Goal: Task Accomplishment & Management: Complete application form

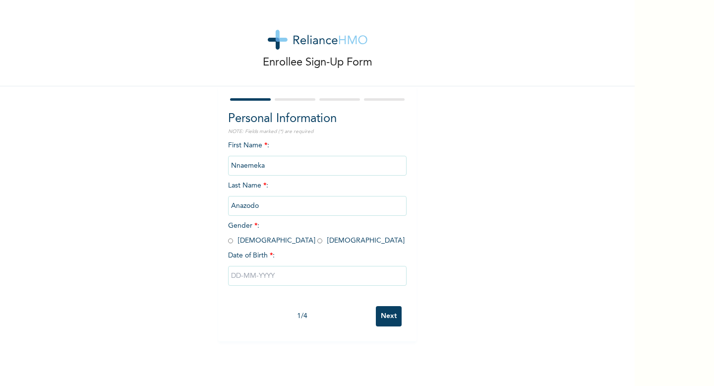
click at [231, 240] on input "radio" at bounding box center [230, 240] width 5 height 9
radio input "true"
click at [252, 276] on input "text" at bounding box center [317, 276] width 179 height 20
select select "8"
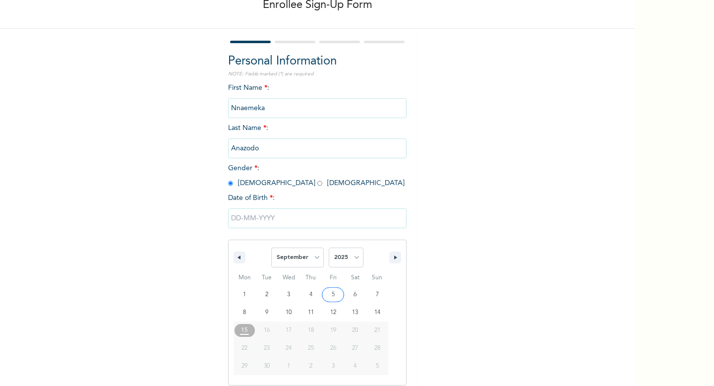
type input "[DATE]"
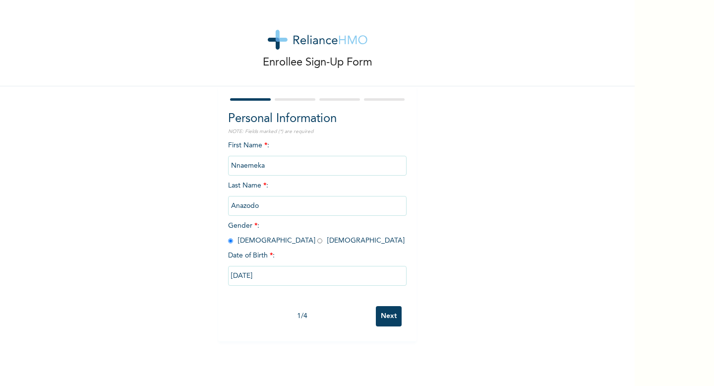
scroll to position [0, 0]
click at [279, 275] on input "[DATE]" at bounding box center [317, 276] width 179 height 20
select select "8"
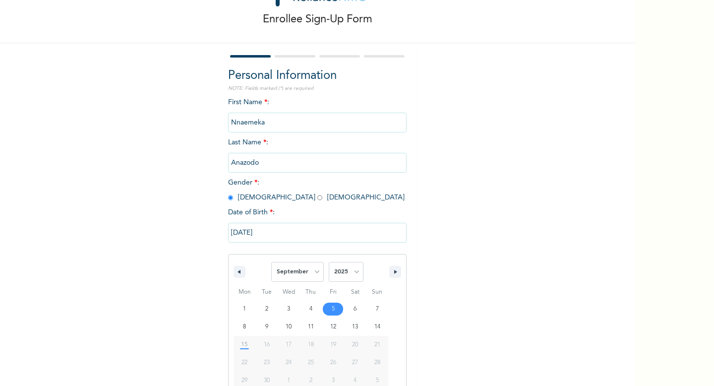
scroll to position [58, 0]
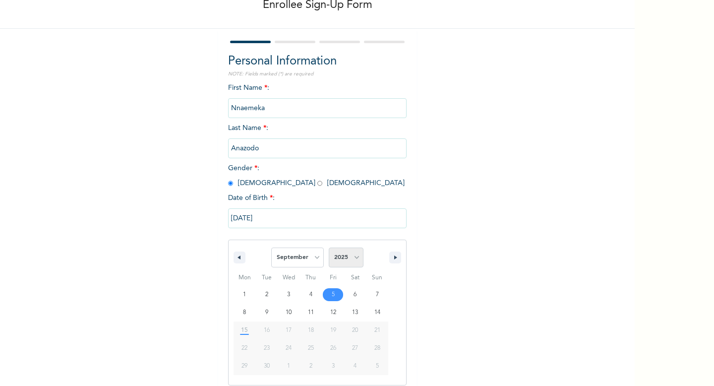
click at [352, 256] on select "2025 2024 2023 2022 2021 2020 2019 2018 2017 2016 2015 2014 2013 2012 2011 2010…" at bounding box center [346, 257] width 35 height 20
select select "1994"
click at [301, 257] on select "January February March April May June July August September October November De…" at bounding box center [297, 257] width 53 height 20
select select "9"
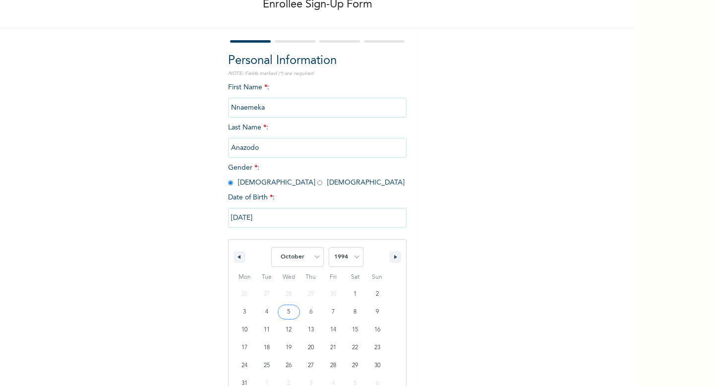
type input "[DATE]"
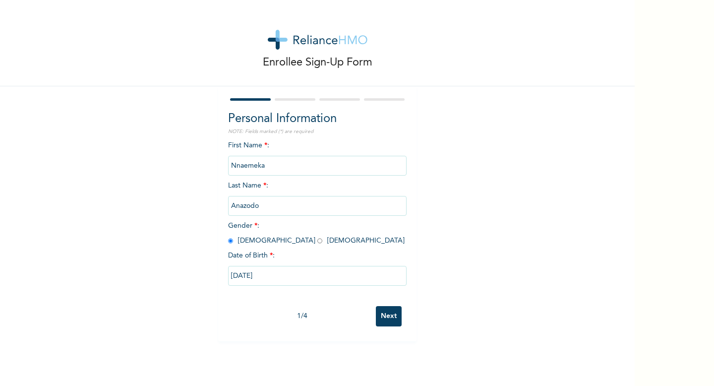
click at [272, 277] on input "[DATE]" at bounding box center [317, 276] width 179 height 20
select select "9"
select select "1994"
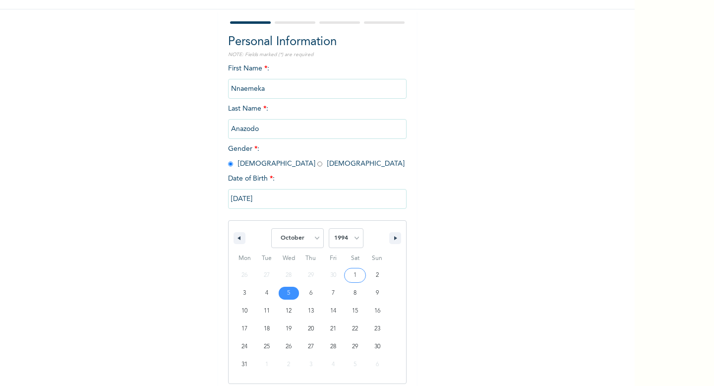
click at [354, 206] on input "[DATE]" at bounding box center [317, 199] width 179 height 20
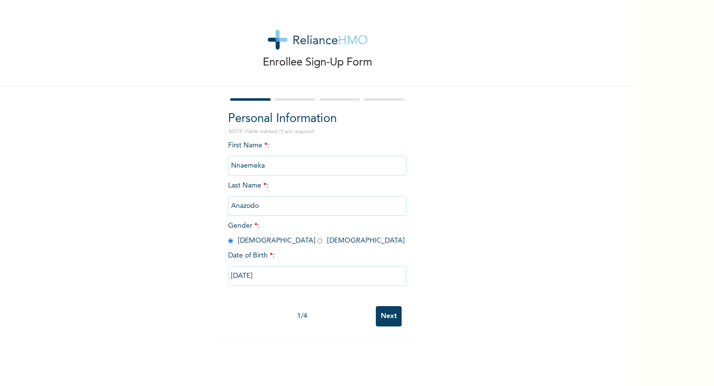
scroll to position [0, 0]
click at [398, 313] on input "Next" at bounding box center [389, 316] width 26 height 20
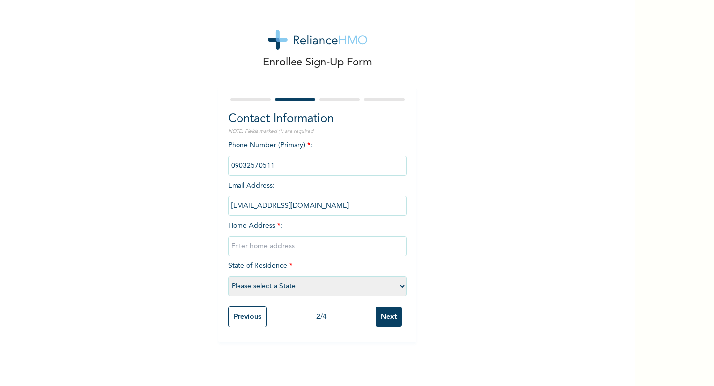
click at [302, 251] on input "text" at bounding box center [317, 246] width 179 height 20
type input "50 owodunni street iwaya"
click at [274, 281] on select "Please select a State [PERSON_NAME] (FCT) [PERSON_NAME] Ibom [GEOGRAPHIC_DATA] …" at bounding box center [317, 286] width 179 height 20
select select "25"
click at [390, 318] on input "Next" at bounding box center [389, 316] width 26 height 20
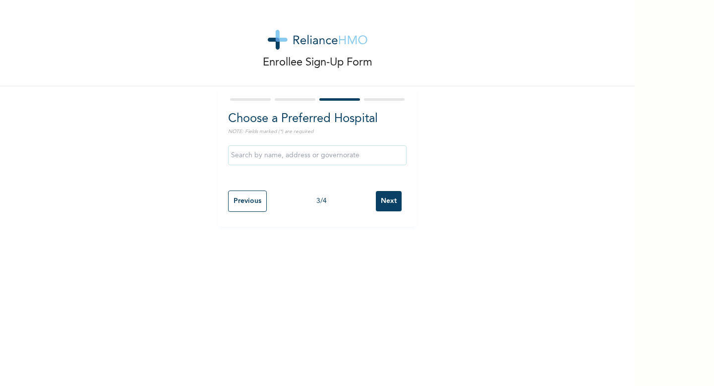
click at [308, 160] on input "text" at bounding box center [317, 155] width 179 height 20
type input "[GEOGRAPHIC_DATA]"
click at [388, 200] on input "Next" at bounding box center [389, 201] width 26 height 20
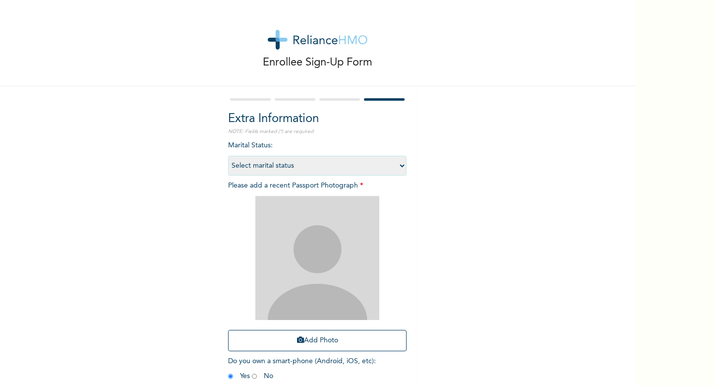
click at [317, 161] on select "Select marital status [DEMOGRAPHIC_DATA] Married [DEMOGRAPHIC_DATA] Widow/[DEMO…" at bounding box center [317, 166] width 179 height 20
select select "1"
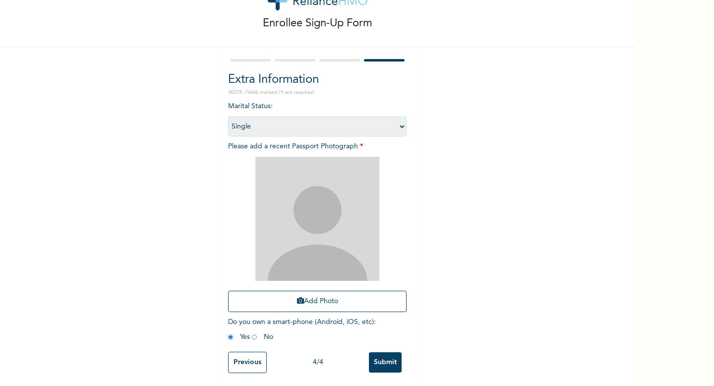
scroll to position [41, 0]
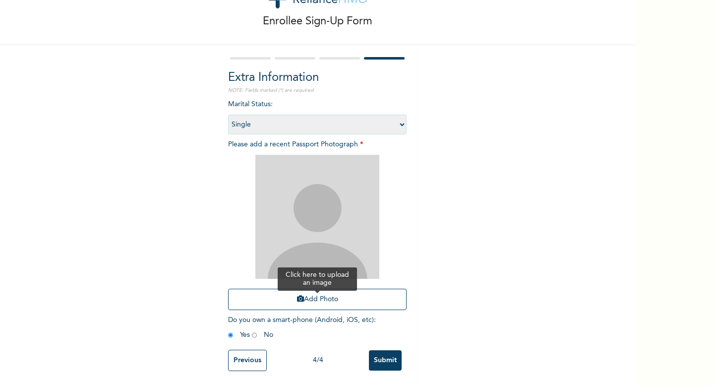
click at [325, 295] on button "Add Photo" at bounding box center [317, 299] width 179 height 21
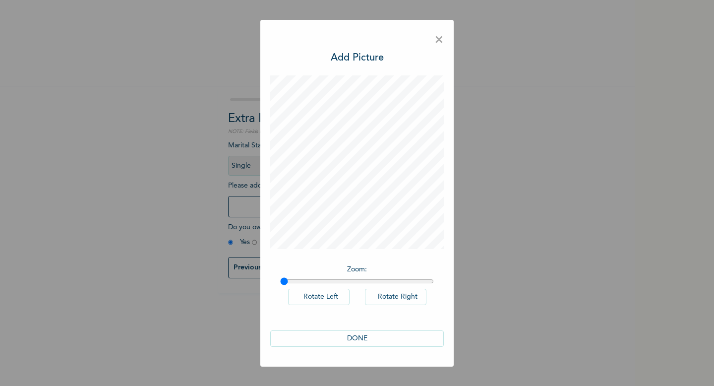
scroll to position [0, 0]
click at [437, 40] on span "×" at bounding box center [438, 40] width 9 height 21
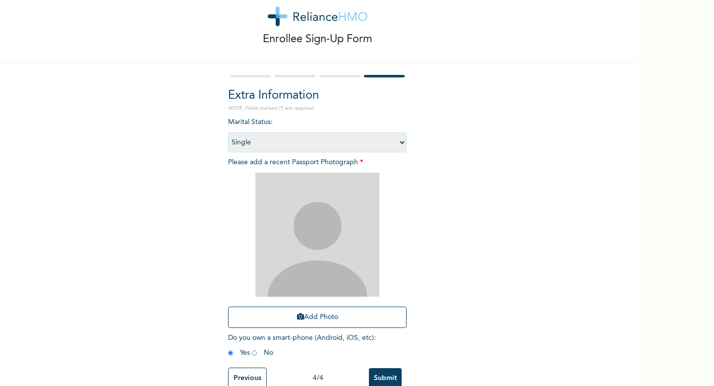
scroll to position [41, 0]
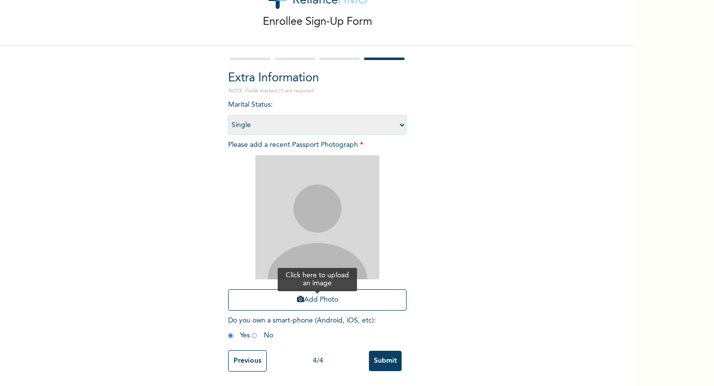
click at [319, 300] on button "Add Photo" at bounding box center [317, 299] width 179 height 21
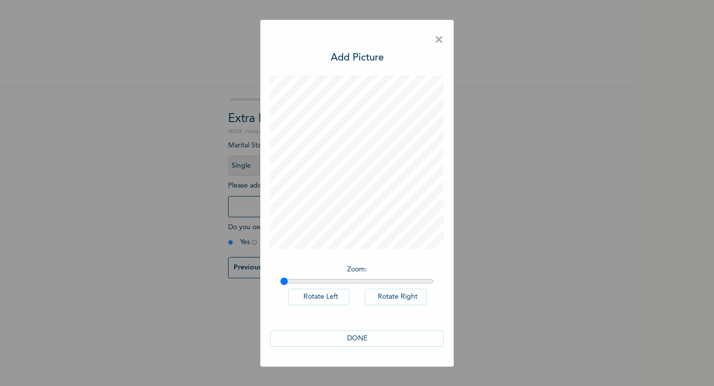
scroll to position [0, 0]
click at [365, 340] on button "DONE" at bounding box center [357, 338] width 174 height 16
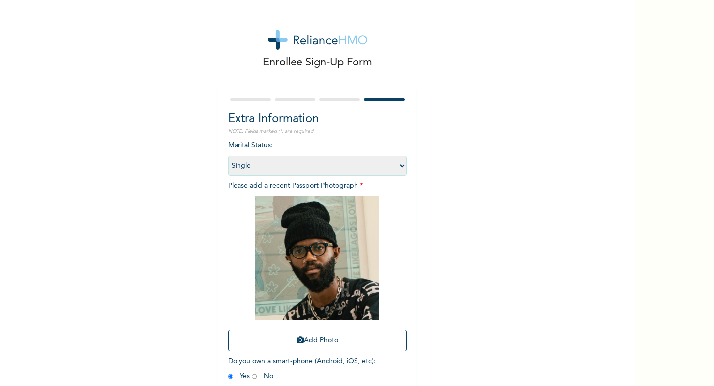
scroll to position [41, 0]
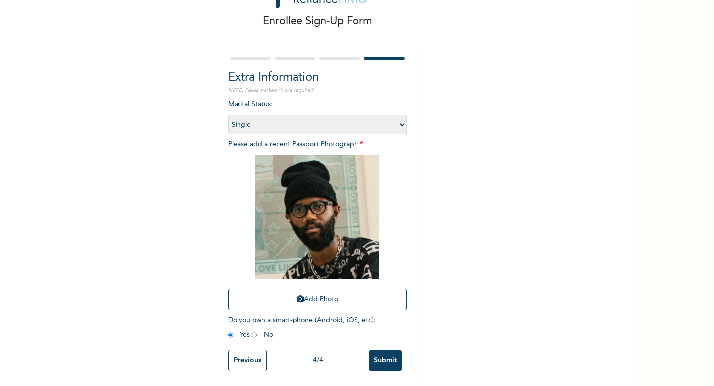
click at [381, 357] on input "Submit" at bounding box center [385, 360] width 33 height 20
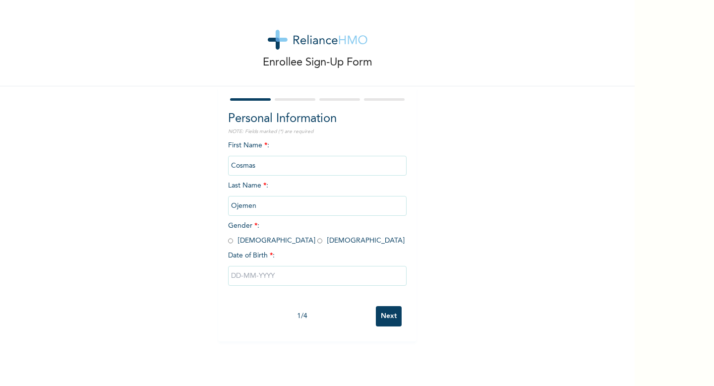
click at [231, 241] on input "radio" at bounding box center [230, 240] width 5 height 9
radio input "true"
click at [231, 241] on input "radio" at bounding box center [230, 240] width 5 height 9
click at [250, 277] on input "text" at bounding box center [317, 276] width 179 height 20
select select "8"
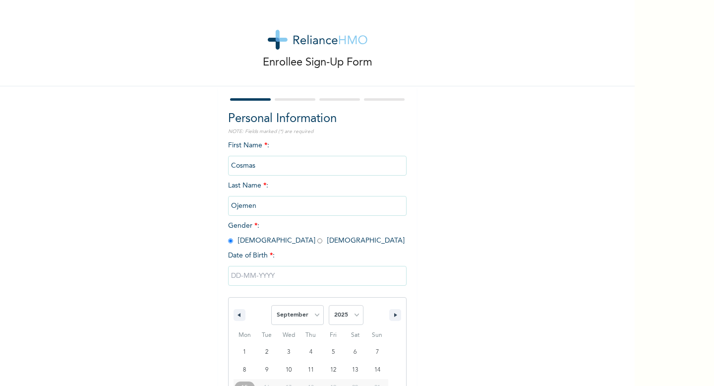
scroll to position [57, 0]
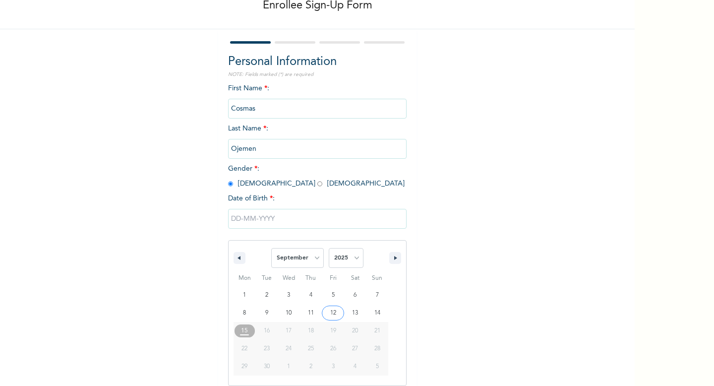
type input "09/12/2025"
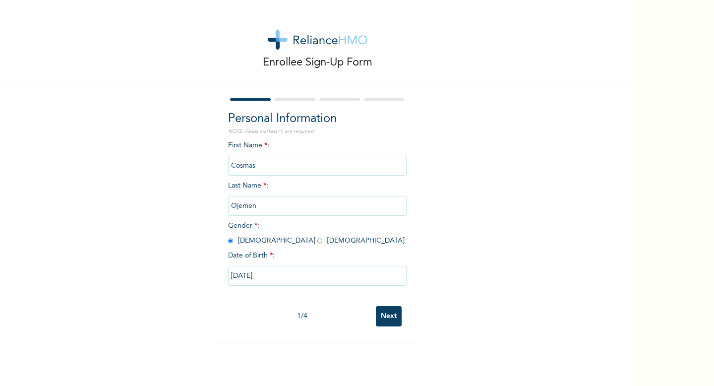
click at [261, 276] on input "09/12/2025" at bounding box center [317, 276] width 179 height 20
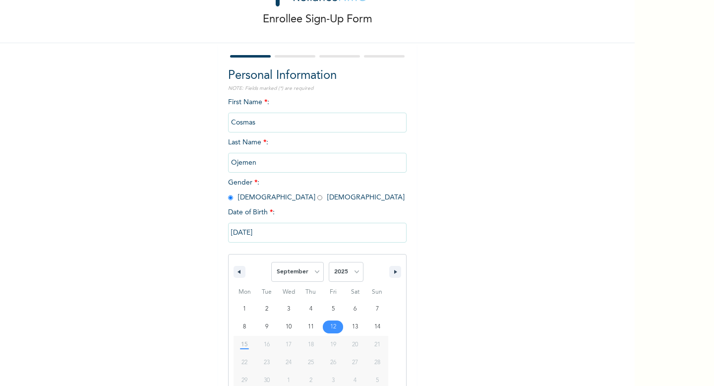
scroll to position [57, 0]
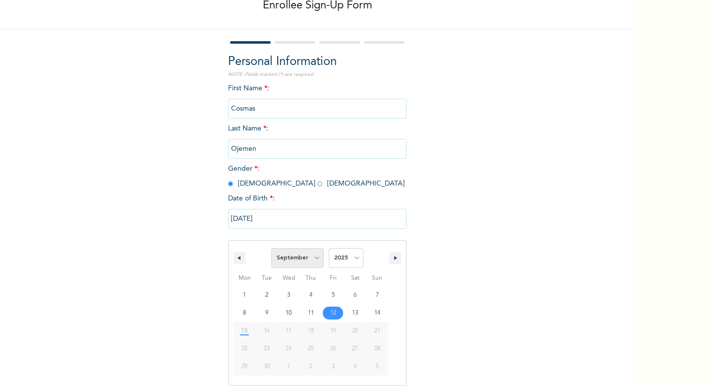
click at [316, 259] on select "January February March April May June July August September October November De…" at bounding box center [297, 258] width 53 height 20
select select "7"
click at [342, 257] on select "2025 2024 2023 2022 2021 2020 2019 2018 2017 2016 2015 2014 2013 2012 2011 2010…" at bounding box center [346, 258] width 35 height 20
select select "1995"
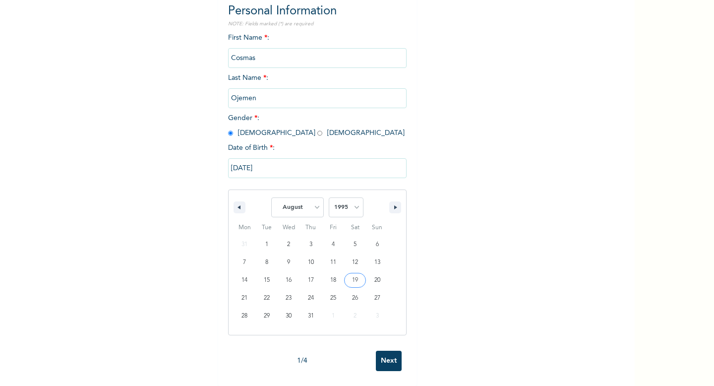
scroll to position [0, 0]
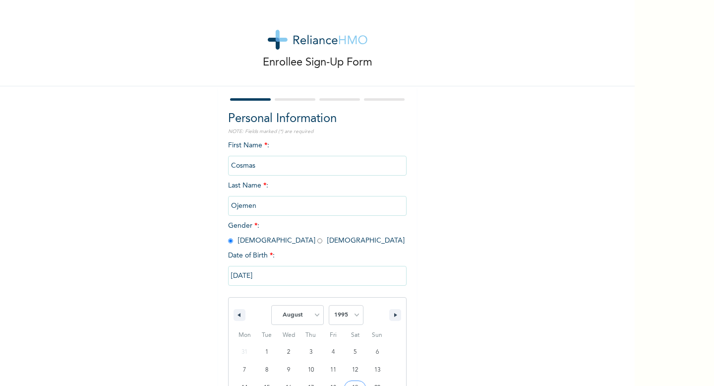
click at [388, 362] on div "Enrollee Sign-Up Form Personal Information NOTE: Fields marked (*) are required…" at bounding box center [317, 193] width 635 height 386
click at [387, 307] on input "Next" at bounding box center [389, 316] width 26 height 20
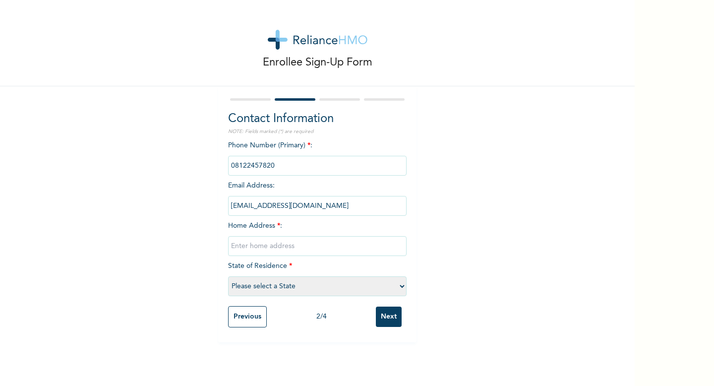
click at [350, 243] on input "text" at bounding box center [317, 246] width 179 height 20
type input "1"
type input "50 owodunni iwaya yaba"
click at [347, 287] on select "Please select a State [PERSON_NAME] (FCT) [PERSON_NAME] Ibom [GEOGRAPHIC_DATA] …" at bounding box center [317, 286] width 179 height 20
select select "25"
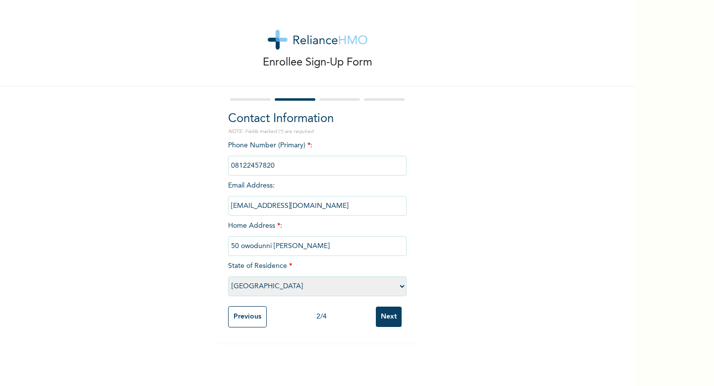
click at [391, 319] on input "Next" at bounding box center [389, 316] width 26 height 20
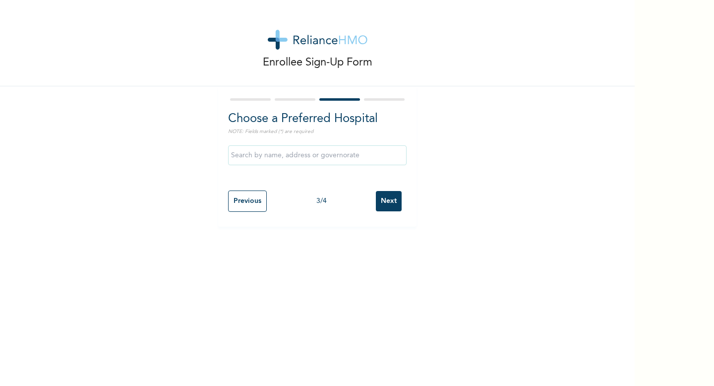
click at [249, 155] on input "text" at bounding box center [317, 155] width 179 height 20
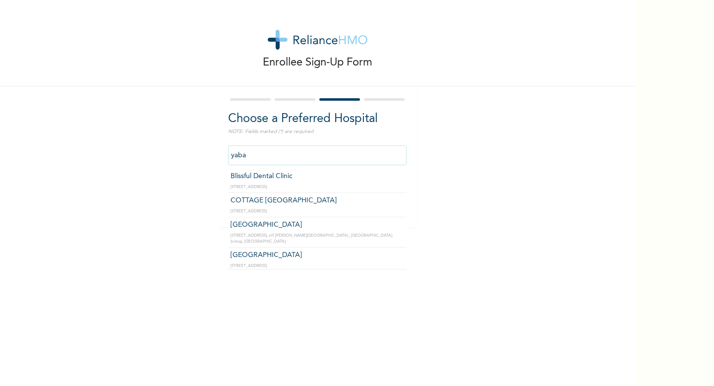
scroll to position [58, 0]
type input "[GEOGRAPHIC_DATA]"
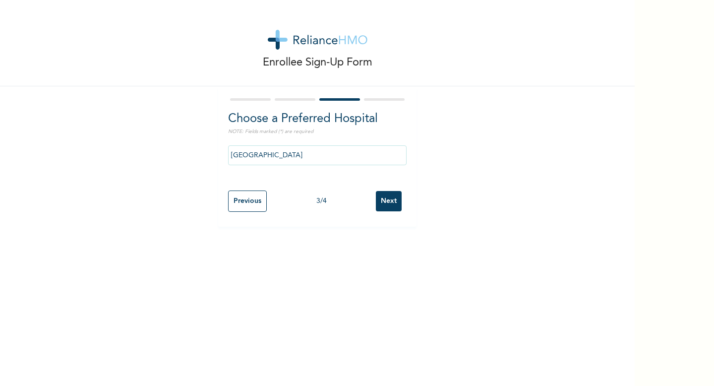
click at [392, 202] on input "Next" at bounding box center [389, 201] width 26 height 20
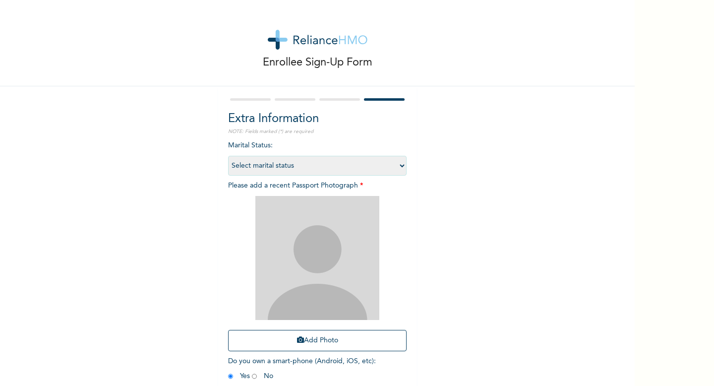
click at [382, 161] on select "Select marital status [DEMOGRAPHIC_DATA] Married [DEMOGRAPHIC_DATA] Widow/[DEMO…" at bounding box center [317, 166] width 179 height 20
select select "1"
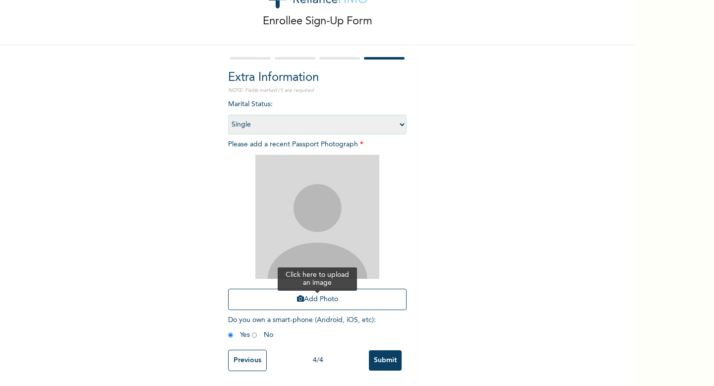
click at [322, 297] on button "Add Photo" at bounding box center [317, 299] width 179 height 21
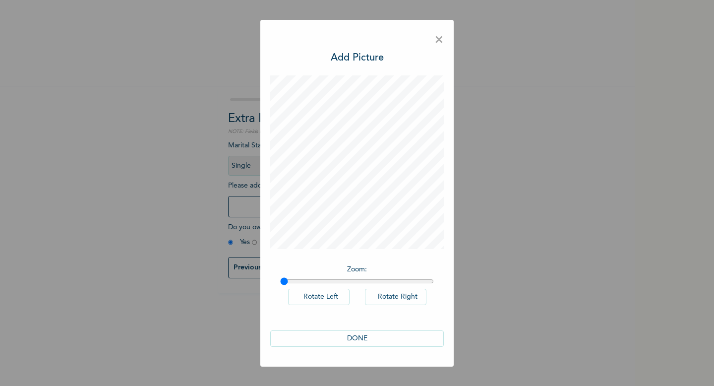
scroll to position [0, 0]
type input "1"
drag, startPoint x: 288, startPoint y: 278, endPoint x: 122, endPoint y: 298, distance: 167.3
click at [280, 285] on input "range" at bounding box center [357, 281] width 154 height 8
click at [438, 39] on span "×" at bounding box center [438, 40] width 9 height 21
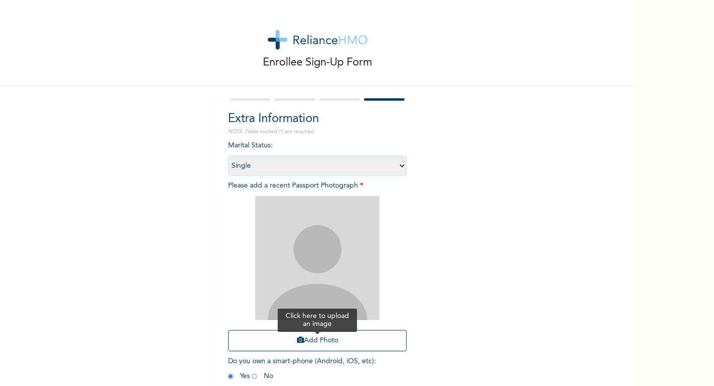
click at [310, 334] on button "Add Photo" at bounding box center [317, 340] width 179 height 21
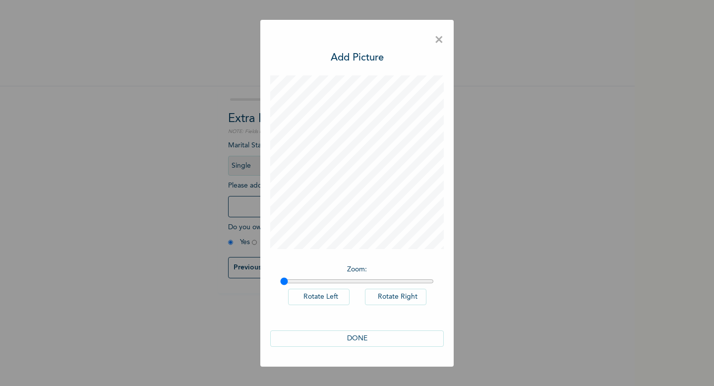
click at [438, 40] on span "×" at bounding box center [438, 40] width 9 height 21
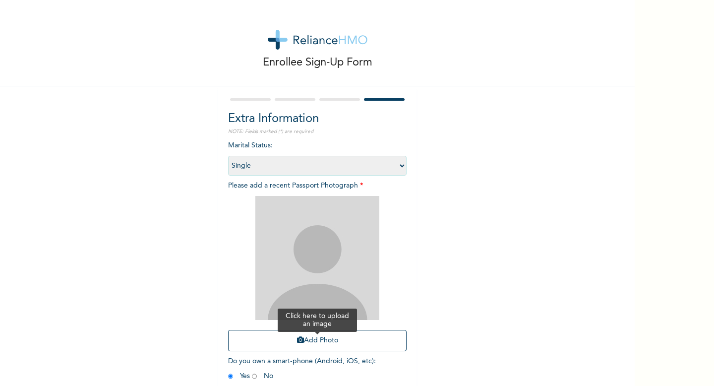
click at [333, 342] on button "Add Photo" at bounding box center [317, 340] width 179 height 21
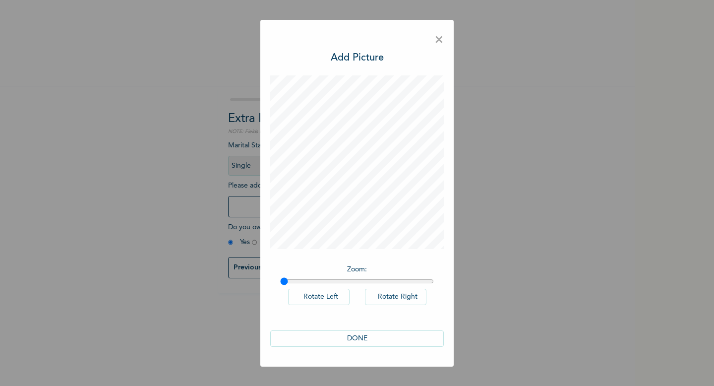
click at [359, 340] on button "DONE" at bounding box center [357, 338] width 174 height 16
click at [324, 339] on button "DONE" at bounding box center [357, 338] width 174 height 16
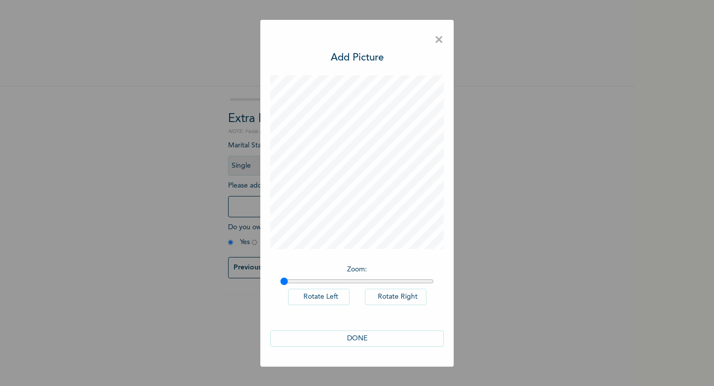
click at [333, 302] on button "Rotate Left" at bounding box center [318, 297] width 61 height 16
click at [436, 37] on span "×" at bounding box center [438, 40] width 9 height 21
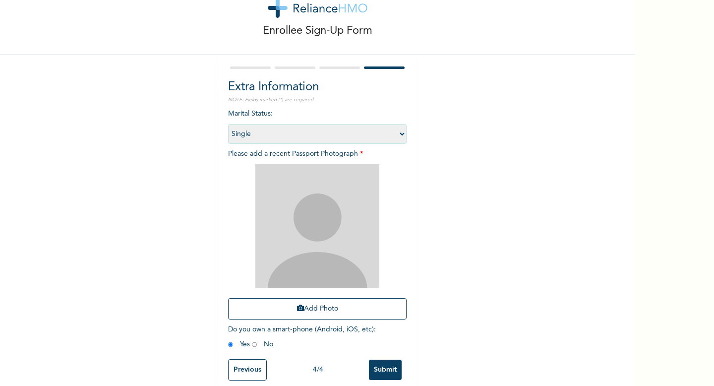
scroll to position [41, 0]
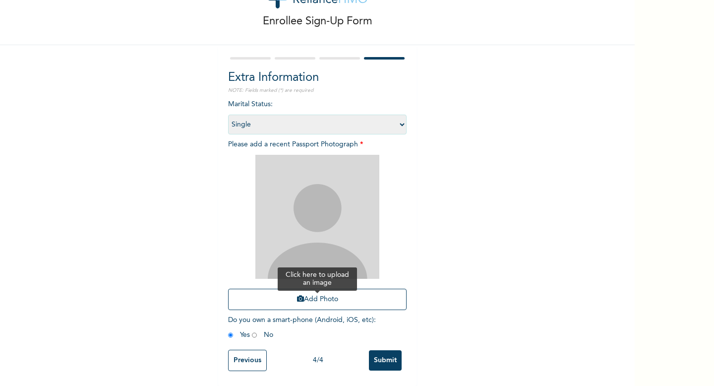
click at [316, 301] on button "Add Photo" at bounding box center [317, 299] width 179 height 21
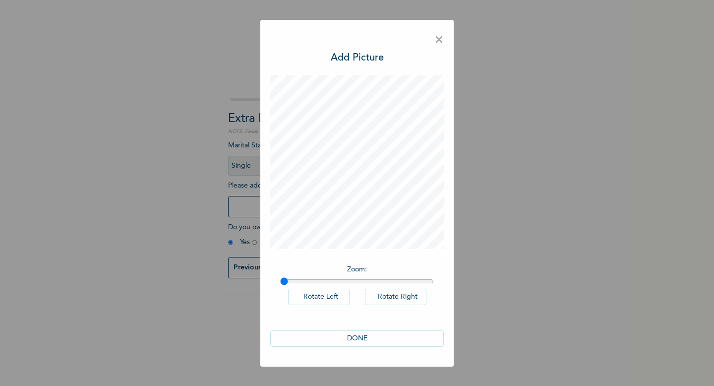
click at [440, 39] on span "×" at bounding box center [438, 40] width 9 height 21
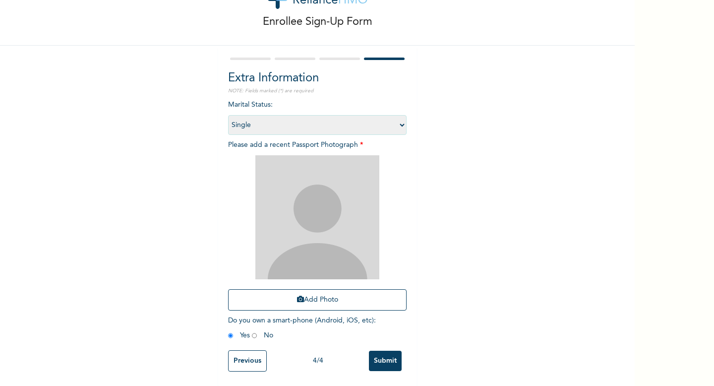
scroll to position [41, 0]
click at [323, 299] on button "Add Photo" at bounding box center [317, 299] width 179 height 21
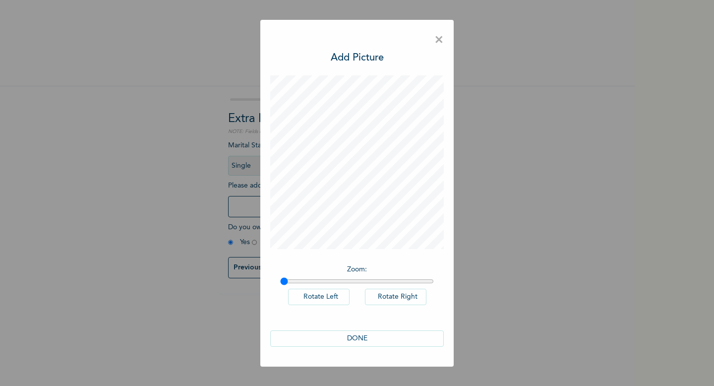
scroll to position [0, 0]
